Goal: Check status: Check status

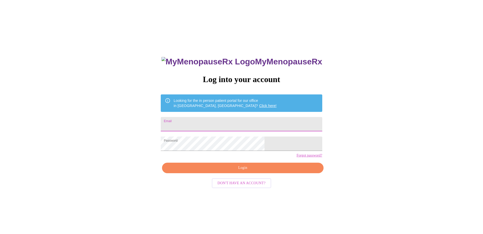
click at [209, 124] on input "Email" at bounding box center [241, 124] width 161 height 14
type input "[EMAIL_ADDRESS][DOMAIN_NAME]"
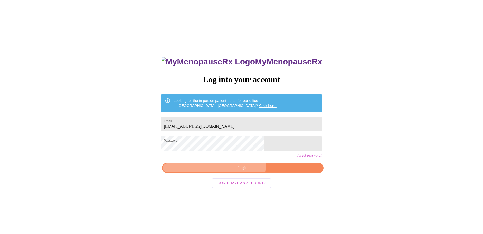
click at [238, 171] on span "Login" at bounding box center [242, 168] width 149 height 6
